Goal: Transaction & Acquisition: Purchase product/service

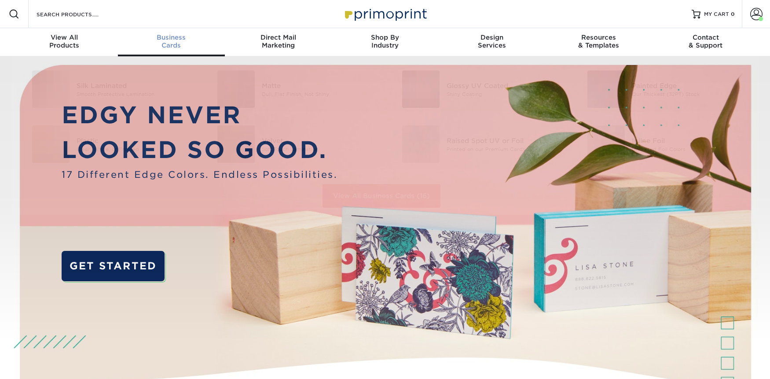
click at [186, 40] on span "Business" at bounding box center [171, 37] width 107 height 8
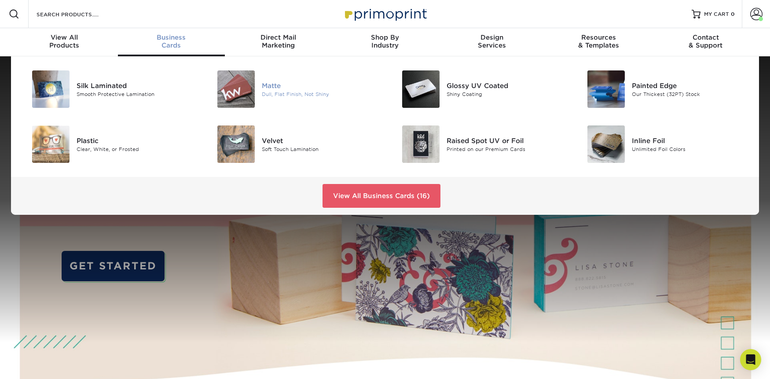
click at [265, 82] on div "Matte" at bounding box center [320, 86] width 117 height 10
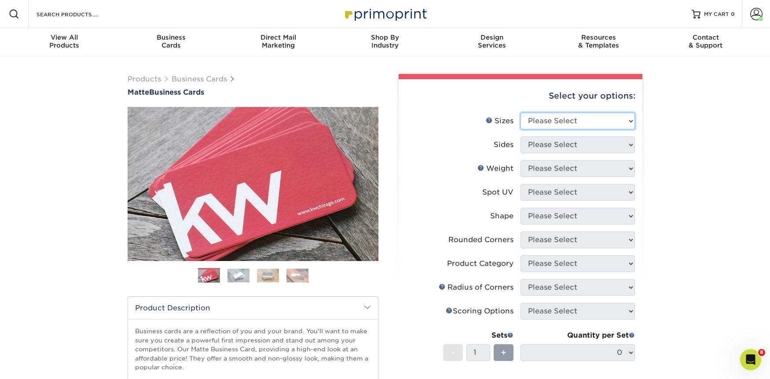
click at [547, 118] on select "Please Select 1.5" x 3.5" - Mini 1.75" x 3.5" - Mini 2" x 2" - Square 2" x 3" -…" at bounding box center [578, 121] width 114 height 17
select select "2.00x3.50"
click at [521, 113] on select "Please Select 1.5" x 3.5" - Mini 1.75" x 3.5" - Mini 2" x 2" - Square 2" x 3" -…" at bounding box center [578, 121] width 114 height 17
click at [573, 143] on select "Please Select Print Both Sides Print Front Only" at bounding box center [578, 144] width 114 height 17
select select "13abbda7-1d64-4f25-8bb2-c179b224825d"
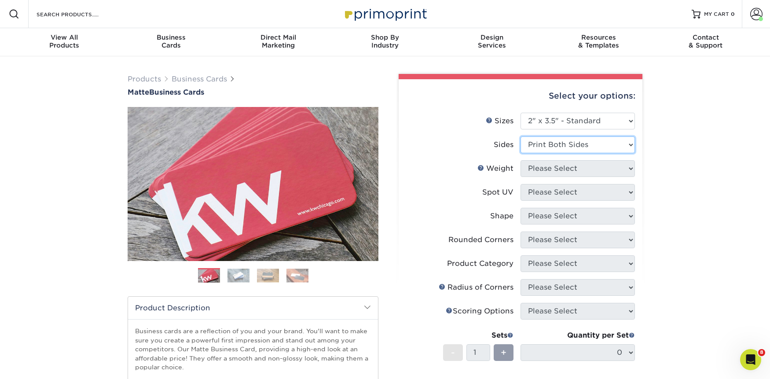
click at [521, 136] on select "Please Select Print Both Sides Print Front Only" at bounding box center [578, 144] width 114 height 17
click at [581, 171] on select "Please Select 16PT 14PT" at bounding box center [578, 168] width 114 height 17
select select "16PT"
click at [521, 160] on select "Please Select 16PT 14PT" at bounding box center [578, 168] width 114 height 17
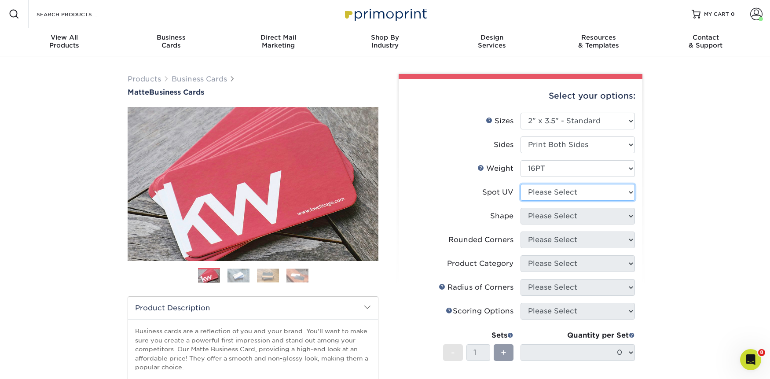
click at [582, 188] on select "Please Select No Spot UV Front and Back (Both Sides) Front Only Back Only" at bounding box center [578, 192] width 114 height 17
select select "3"
click at [521, 184] on select "Please Select No Spot UV Front and Back (Both Sides) Front Only Back Only" at bounding box center [578, 192] width 114 height 17
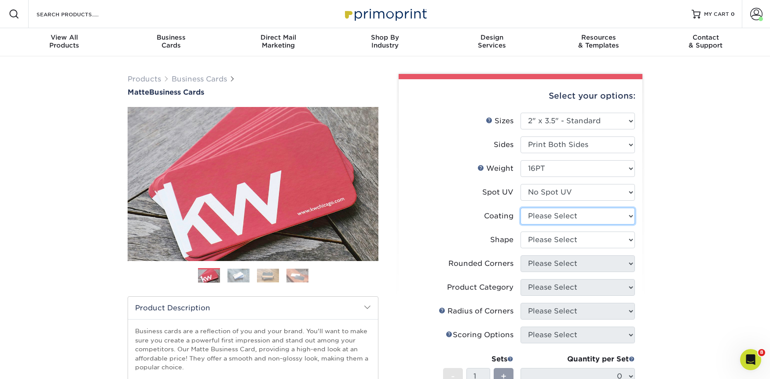
click at [588, 211] on select at bounding box center [578, 216] width 114 height 17
select select "121bb7b5-3b4d-429f-bd8d-bbf80e953313"
click at [521, 208] on select at bounding box center [578, 216] width 114 height 17
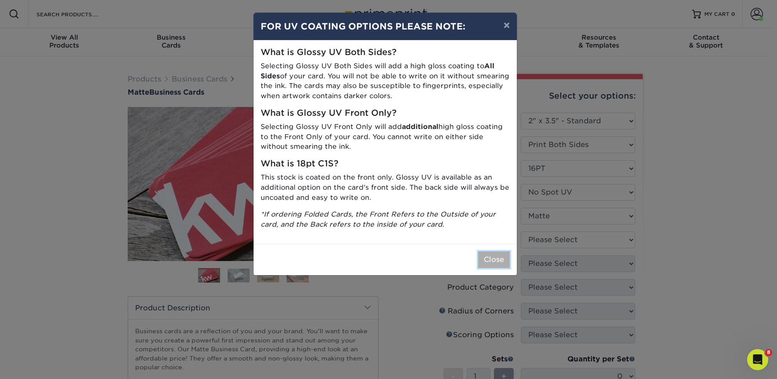
click at [489, 254] on button "Close" at bounding box center [494, 259] width 32 height 17
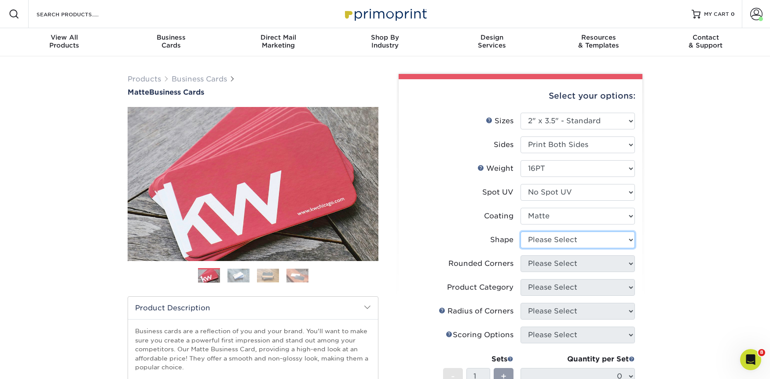
click at [552, 241] on select "Please Select Standard Oval" at bounding box center [578, 240] width 114 height 17
select select "standard"
click at [521, 232] on select "Please Select Standard Oval" at bounding box center [578, 240] width 114 height 17
click at [570, 263] on select "Please Select Yes - Round 2 Corners Yes - Round 4 Corners No" at bounding box center [578, 263] width 114 height 17
select select "0"
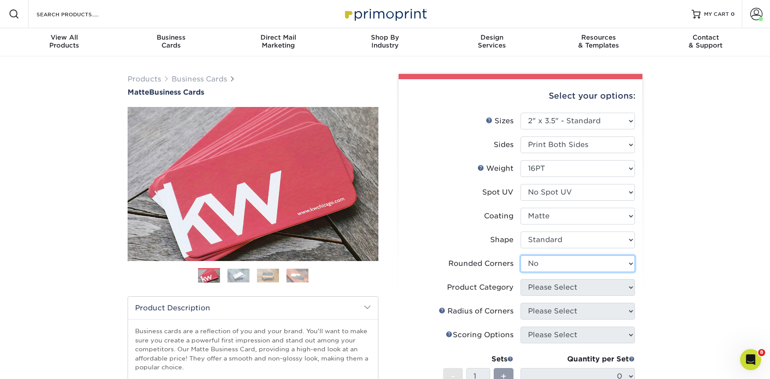
click at [521, 255] on select "Please Select Yes - Round 2 Corners Yes - Round 4 Corners No" at bounding box center [578, 263] width 114 height 17
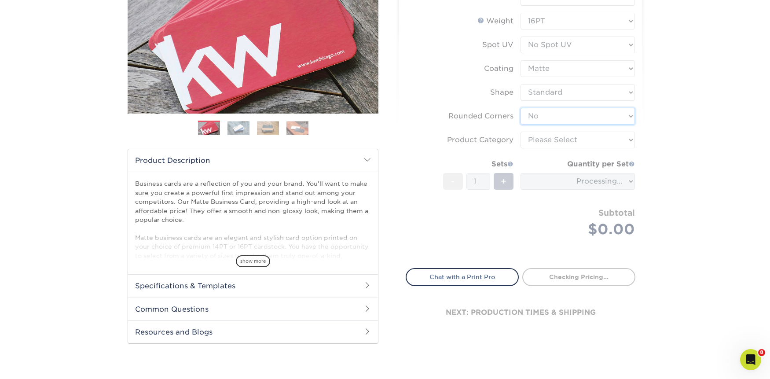
scroll to position [132, 0]
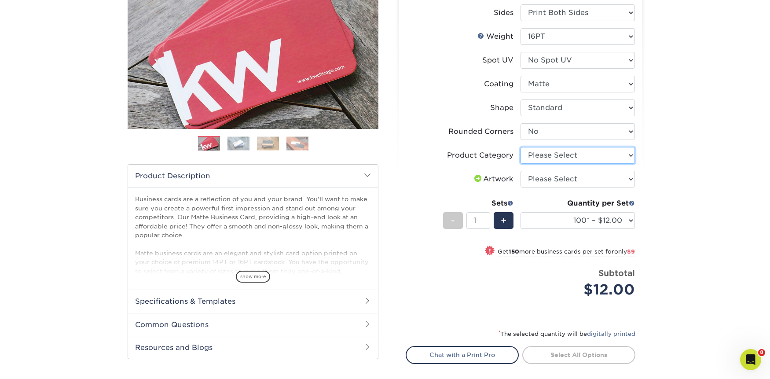
click at [556, 158] on select "Please Select Business Cards" at bounding box center [578, 155] width 114 height 17
select select "3b5148f1-0588-4f88-a218-97bcfdce65c1"
click at [521, 147] on select "Please Select Business Cards" at bounding box center [578, 155] width 114 height 17
click at [560, 177] on select "Please Select I will upload files I need a design - $100" at bounding box center [578, 179] width 114 height 17
select select "upload"
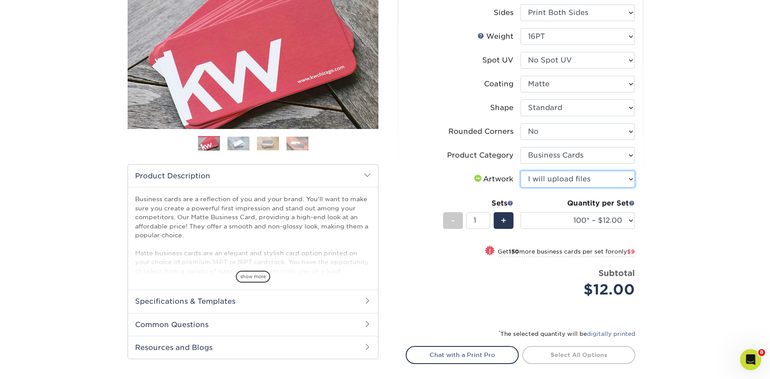
click at [521, 171] on select "Please Select I will upload files I need a design - $100" at bounding box center [578, 179] width 114 height 17
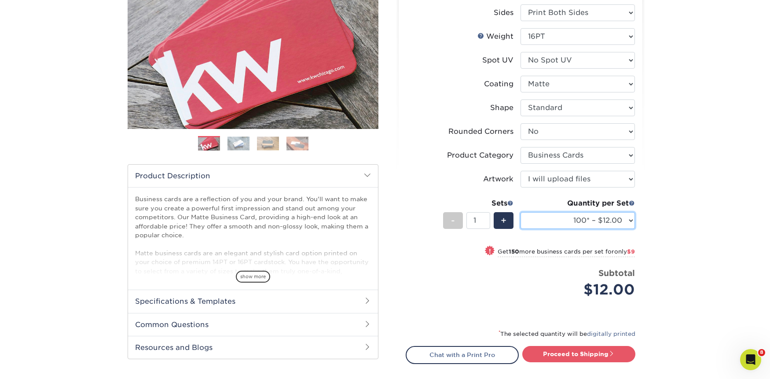
click at [547, 216] on select "100* – $12.00 250* – $21.00 500 – $42.00 1000 – $53.00 2500 – $95.00 5000 – $18…" at bounding box center [578, 220] width 114 height 17
select select "250* – $21.00"
click at [521, 212] on select "100* – $12.00 250* – $21.00 500 – $42.00 1000 – $53.00 2500 – $95.00 5000 – $18…" at bounding box center [578, 220] width 114 height 17
click at [579, 349] on link "Proceed to Shipping" at bounding box center [578, 354] width 113 height 16
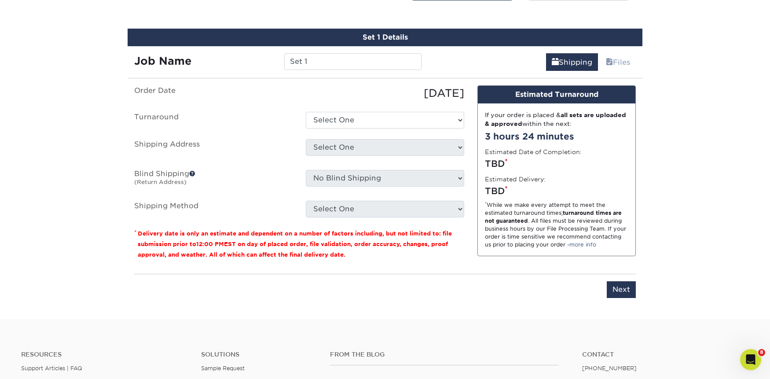
scroll to position [502, 0]
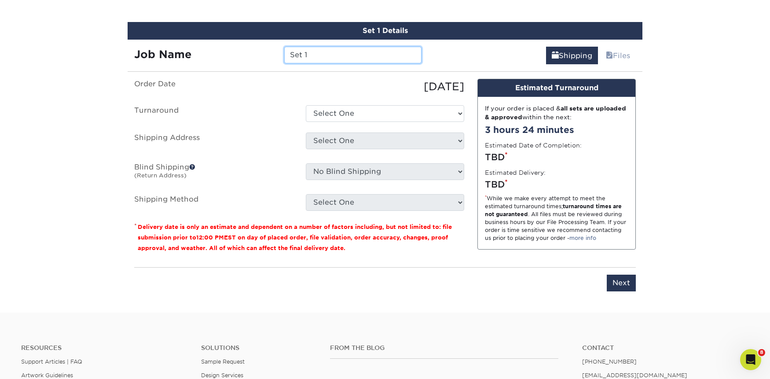
click at [309, 52] on input "Set 1" at bounding box center [352, 55] width 137 height 17
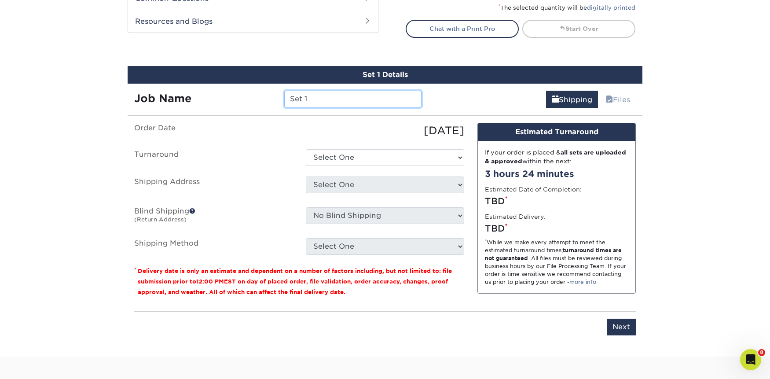
click at [319, 97] on input "Set 1" at bounding box center [352, 99] width 137 height 17
type input "Maple [PERSON_NAME]"
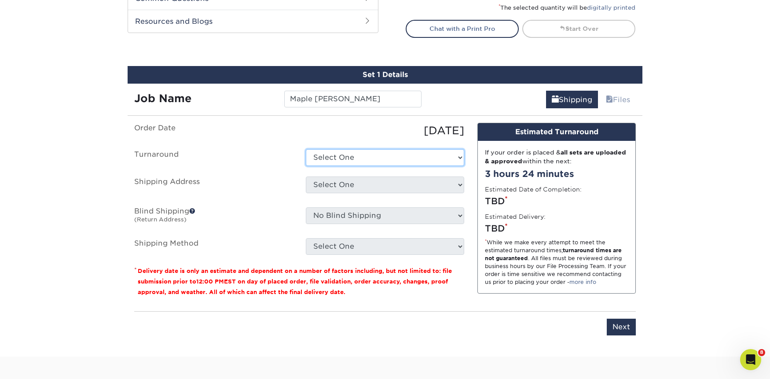
click at [389, 155] on select "Select One 2-4 Business Days 2 Day Next Business Day" at bounding box center [385, 157] width 158 height 17
select select "23721297-b68b-4846-ba83-3171e6bd9d78"
click at [306, 149] on select "Select One 2-4 Business Days 2 Day Next Business Day" at bounding box center [385, 157] width 158 height 17
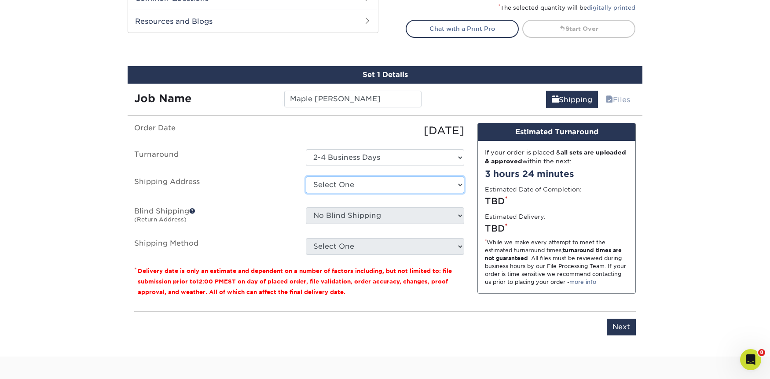
click at [391, 180] on select "Select One Aidyn Brewer Spicer Group Atlanta Spicer Group Bingham Farms Spicer …" at bounding box center [385, 184] width 158 height 17
select select "284001"
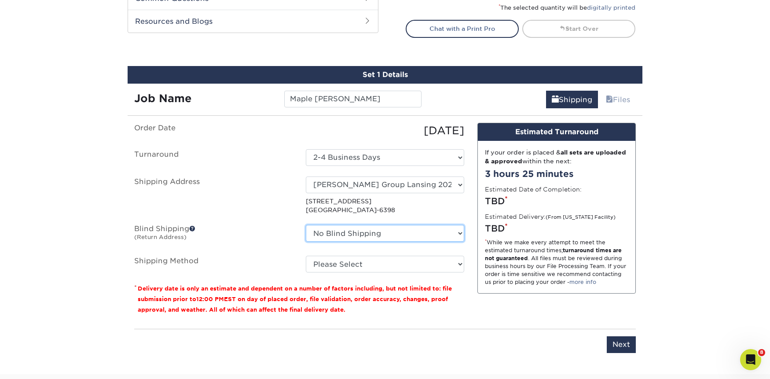
click at [426, 228] on select "No Blind Shipping Aidyn Brewer Spicer Group Atlanta Spicer Group Bingham Farms …" at bounding box center [385, 233] width 158 height 17
click at [306, 225] on select "No Blind Shipping Aidyn Brewer Spicer Group Atlanta Spicer Group Bingham Farms …" at bounding box center [385, 233] width 158 height 17
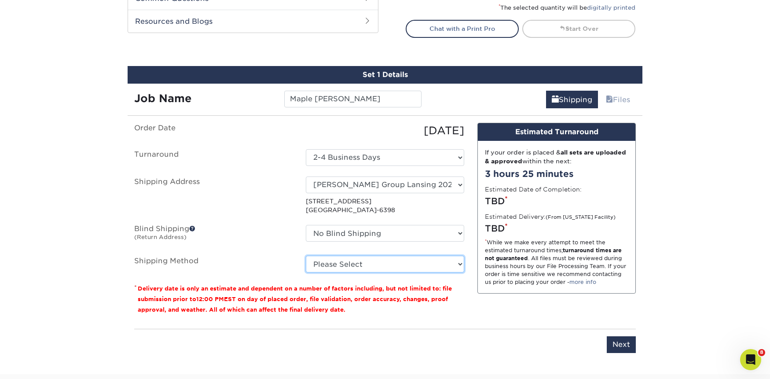
click at [396, 265] on select "Please Select Ground Shipping (+$7.84) 3 Day Shipping Service (+$20.08) 2 Day A…" at bounding box center [385, 264] width 158 height 17
select select "03"
click at [306, 256] on select "Please Select Ground Shipping (+$7.84) 3 Day Shipping Service (+$20.08) 2 Day A…" at bounding box center [385, 264] width 158 height 17
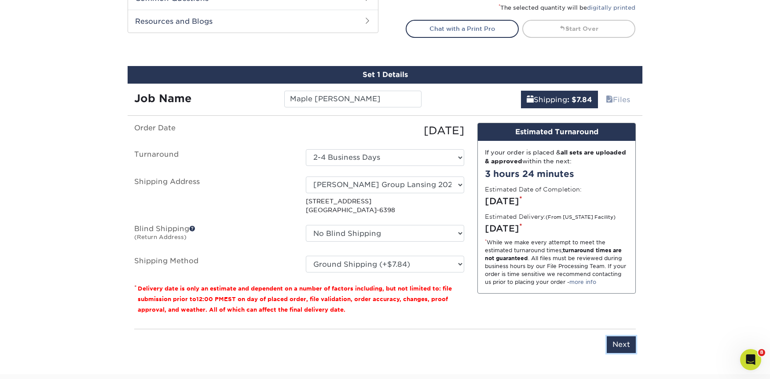
click at [630, 344] on input "Next" at bounding box center [621, 344] width 29 height 17
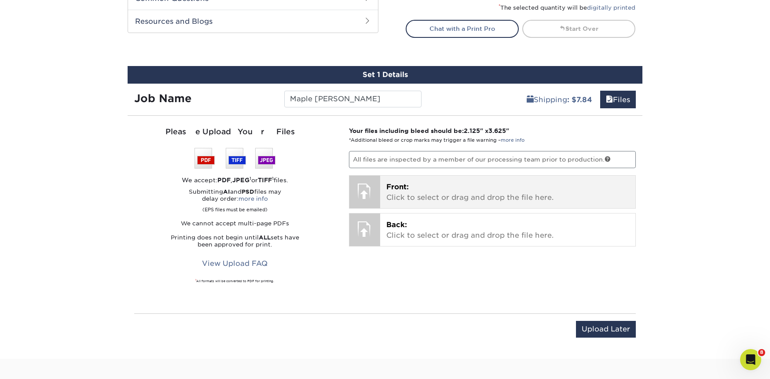
click at [457, 192] on p "Front: Click to select or drag and drop the file here." at bounding box center [507, 192] width 243 height 21
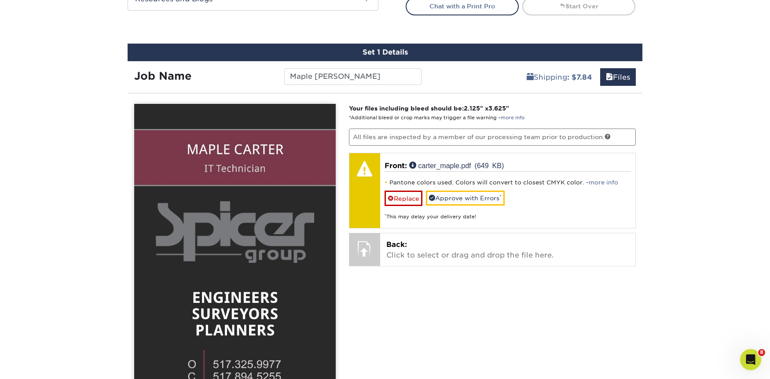
scroll to position [502, 0]
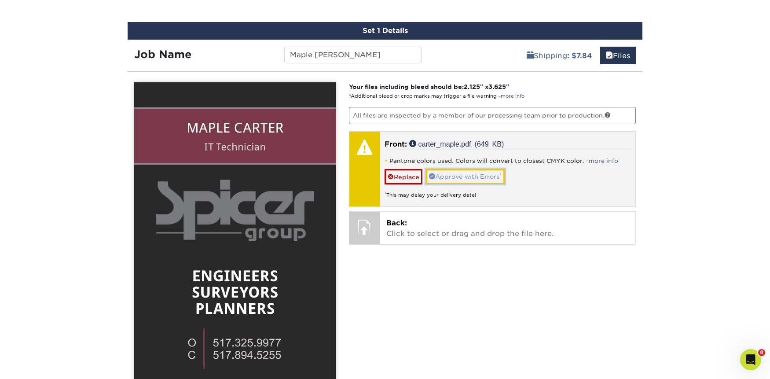
click at [451, 176] on link "Approve with Errors *" at bounding box center [465, 176] width 79 height 15
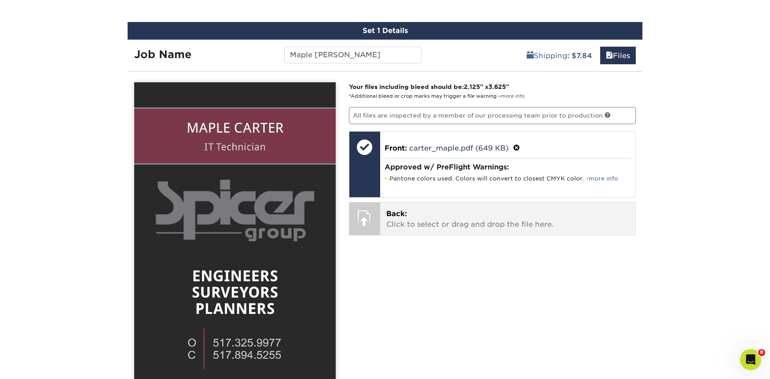
click at [458, 211] on p "Back: Click to select or drag and drop the file here." at bounding box center [507, 219] width 243 height 21
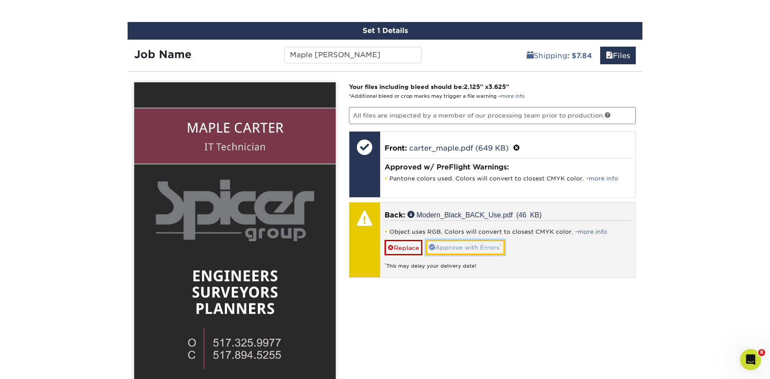
click at [485, 247] on link "Approve with Errors *" at bounding box center [465, 247] width 79 height 15
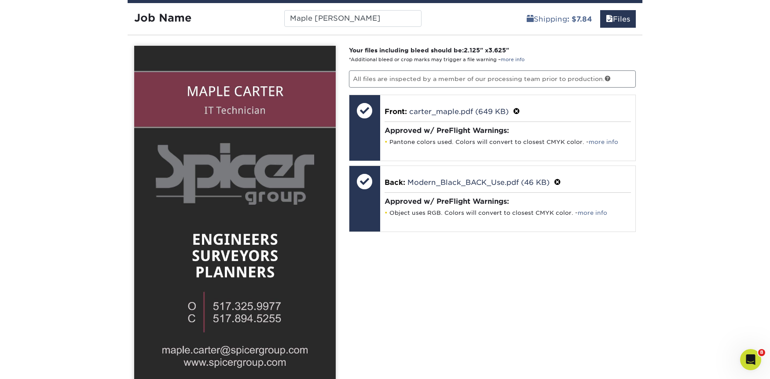
scroll to position [590, 0]
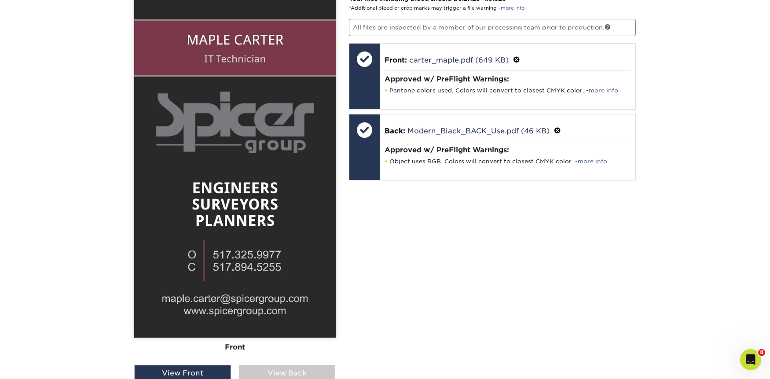
click at [276, 367] on div "View Back" at bounding box center [287, 373] width 97 height 17
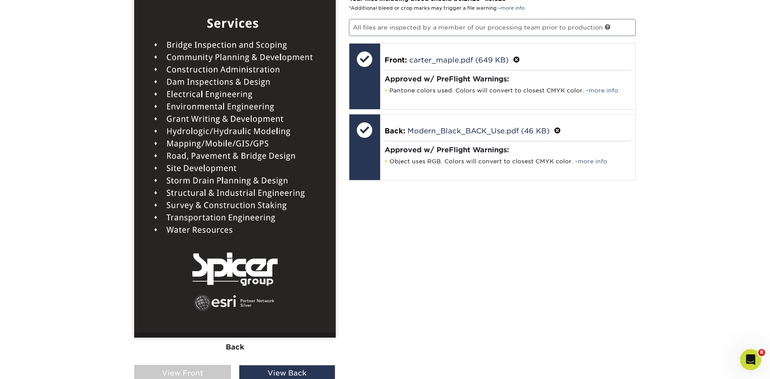
click at [216, 370] on div "View Front" at bounding box center [182, 373] width 97 height 17
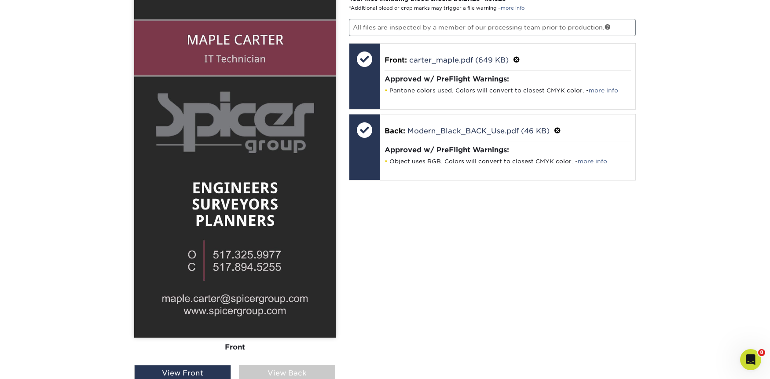
click at [270, 371] on div "View Back" at bounding box center [287, 373] width 97 height 17
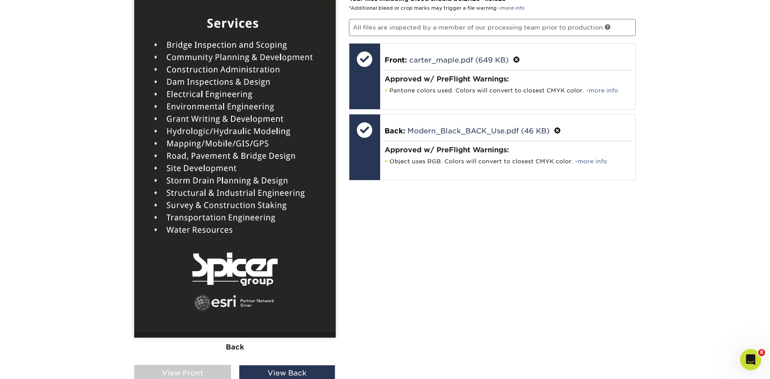
click at [221, 367] on div "View Front" at bounding box center [182, 373] width 97 height 17
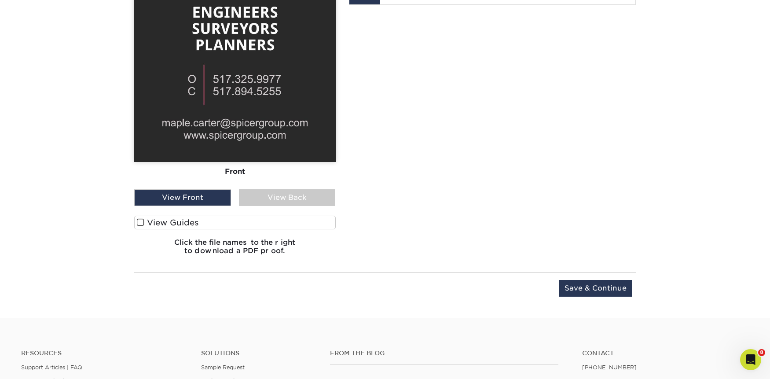
scroll to position [766, 0]
click at [567, 287] on input "Save & Continue" at bounding box center [596, 287] width 74 height 17
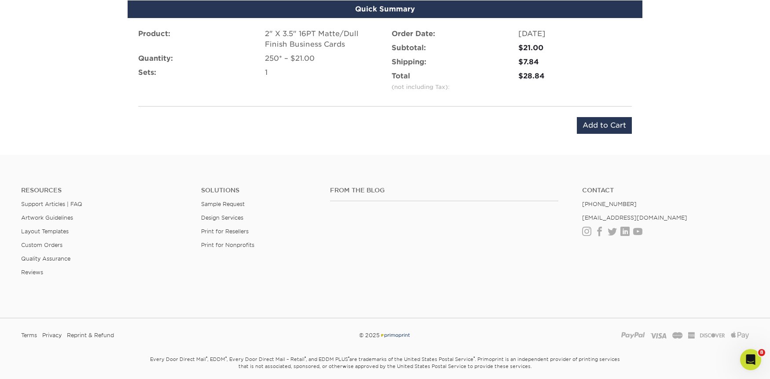
scroll to position [526, 0]
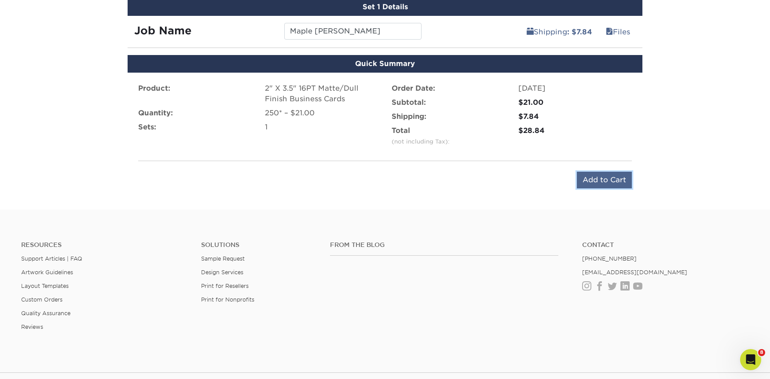
click at [596, 185] on input "Add to Cart" at bounding box center [604, 180] width 55 height 17
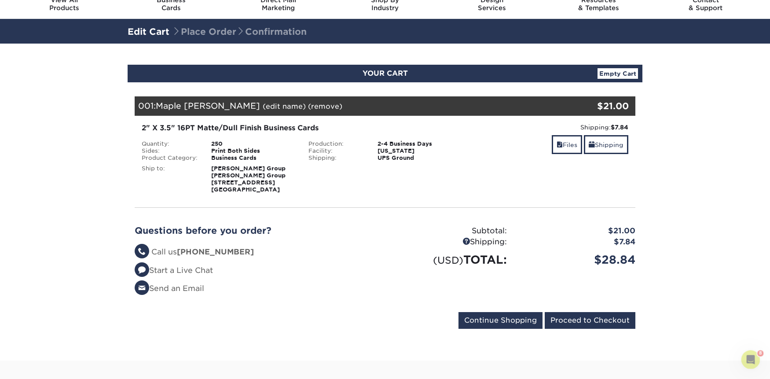
scroll to position [88, 0]
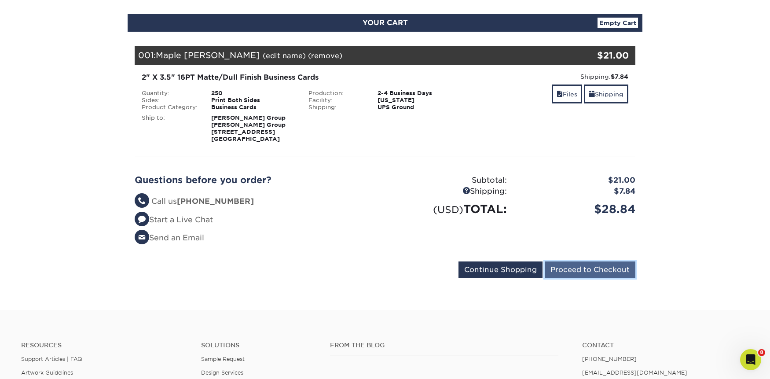
click at [586, 266] on input "Proceed to Checkout" at bounding box center [590, 269] width 91 height 17
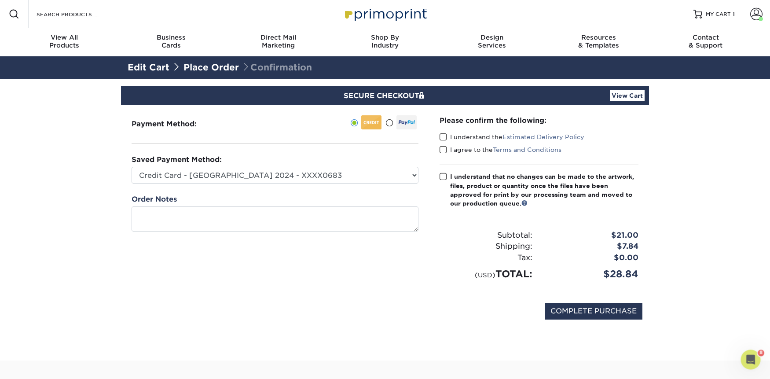
click at [442, 138] on span at bounding box center [443, 137] width 7 height 8
click at [0, 0] on input "I understand the Estimated Delivery Policy" at bounding box center [0, 0] width 0 height 0
click at [443, 149] on span at bounding box center [443, 150] width 7 height 8
click at [0, 0] on input "I agree to the Terms and Conditions" at bounding box center [0, 0] width 0 height 0
click at [444, 177] on span at bounding box center [443, 177] width 7 height 8
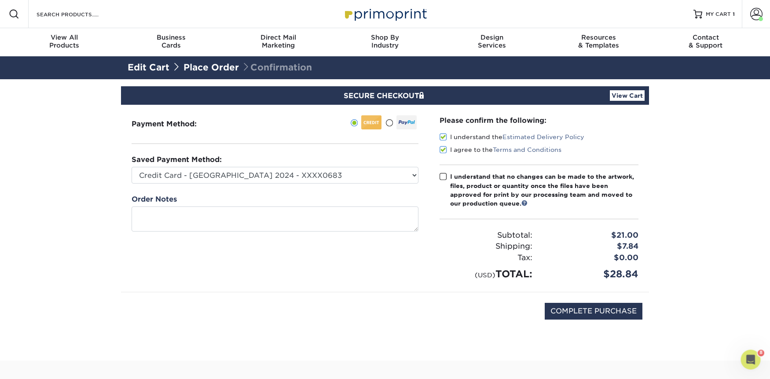
click at [0, 0] on input "I understand that no changes can be made to the artwork, files, product or quan…" at bounding box center [0, 0] width 0 height 0
click at [559, 312] on input "COMPLETE PURCHASE" at bounding box center [594, 311] width 98 height 17
type input "PROCESSING, PLEASE WAIT..."
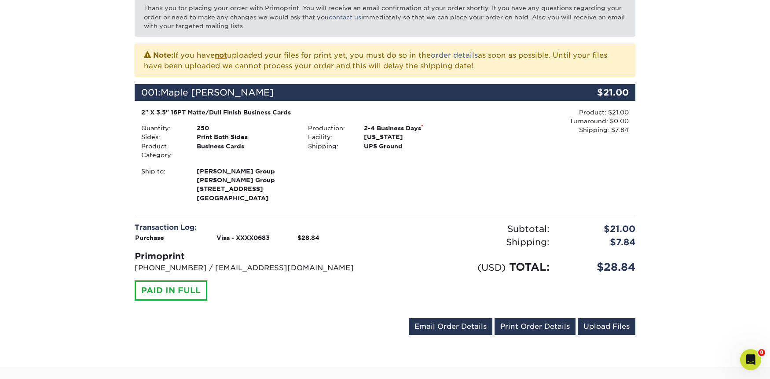
scroll to position [176, 0]
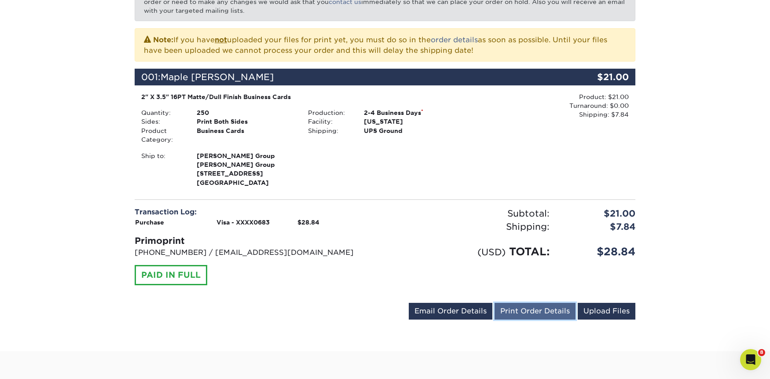
click at [560, 304] on link "Print Order Details" at bounding box center [535, 311] width 81 height 17
